Goal: Navigation & Orientation: Find specific page/section

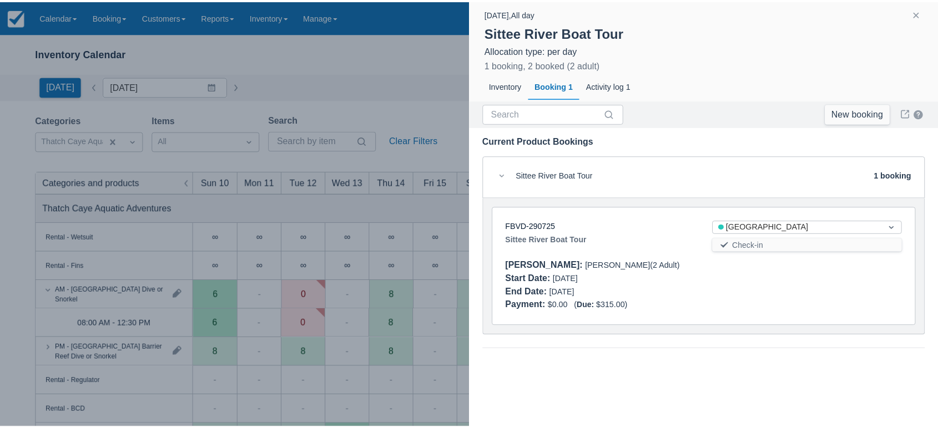
scroll to position [278, 0]
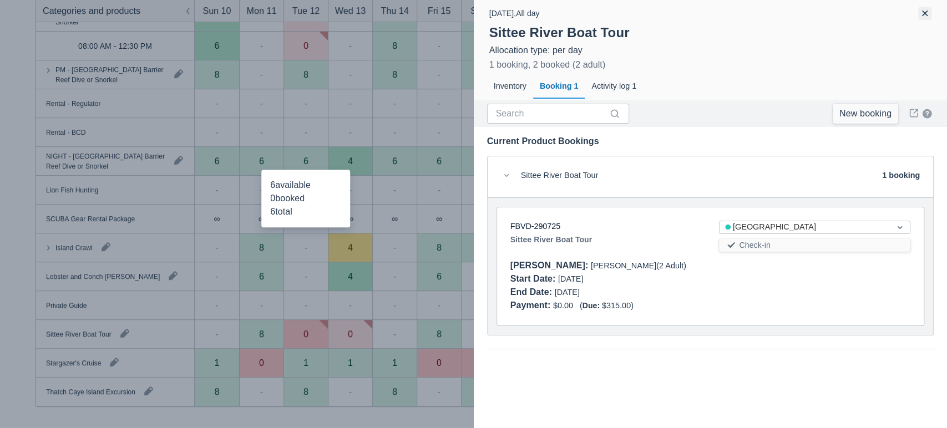
click at [927, 12] on button "button" at bounding box center [924, 13] width 13 height 13
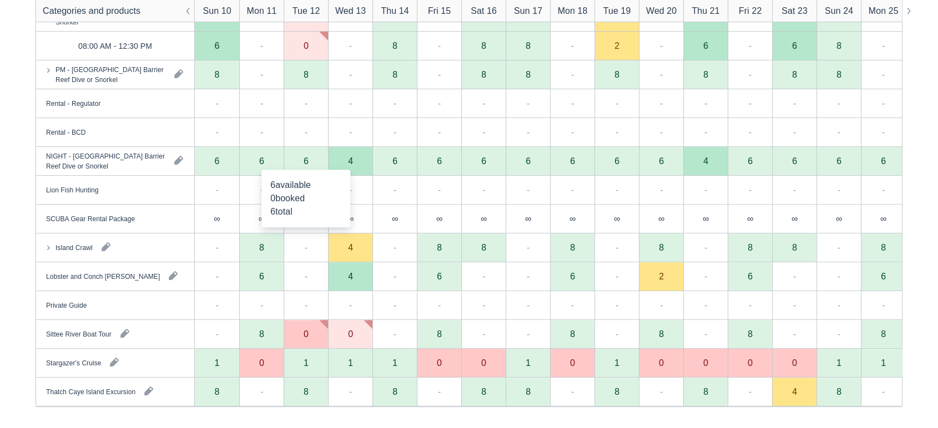
scroll to position [0, 0]
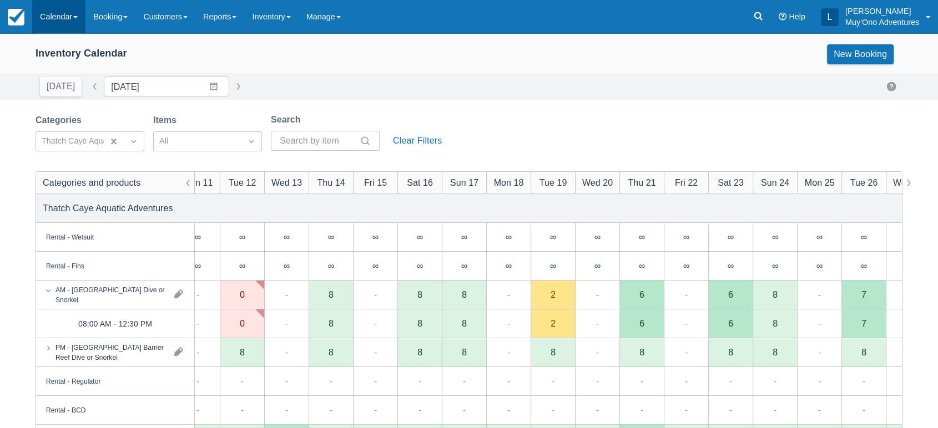
click at [83, 18] on link "Calendar" at bounding box center [58, 16] width 53 height 33
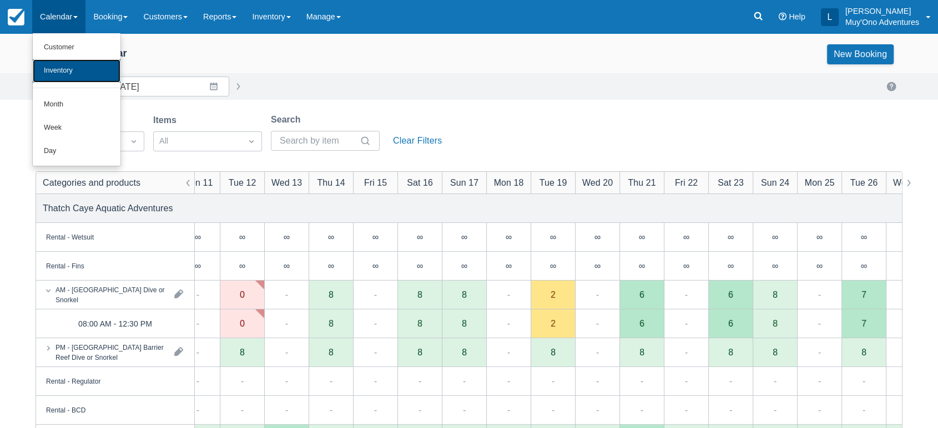
click at [75, 74] on link "Inventory" at bounding box center [77, 70] width 88 height 23
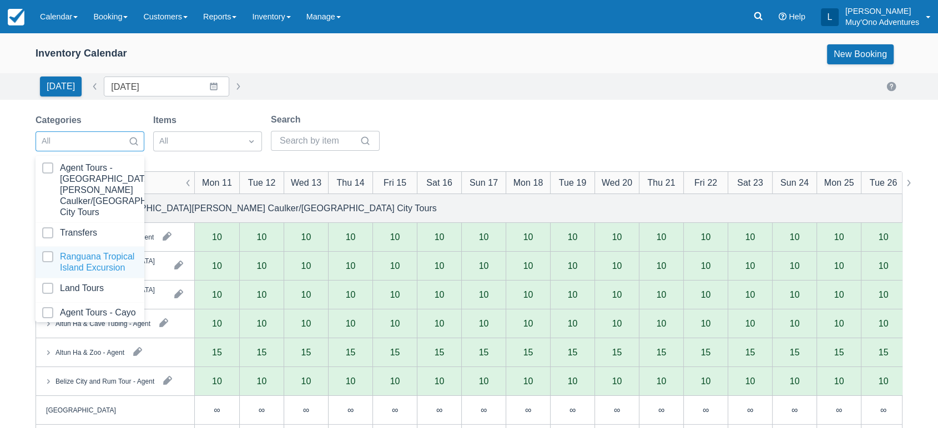
scroll to position [110, 0]
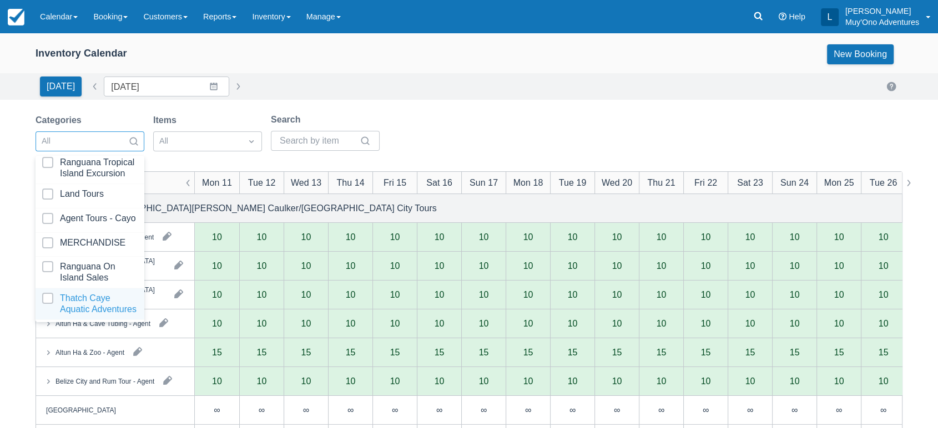
click at [87, 293] on div at bounding box center [89, 304] width 95 height 22
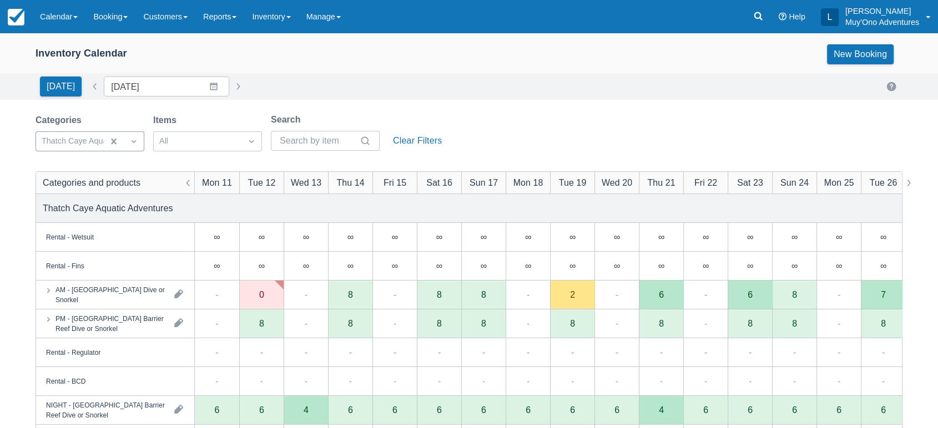
click at [398, 112] on div "Inventory Calendar New Booking [DATE] Date [DATE] Navigate forward to interact …" at bounding box center [469, 355] width 938 height 645
